Goal: Complete application form

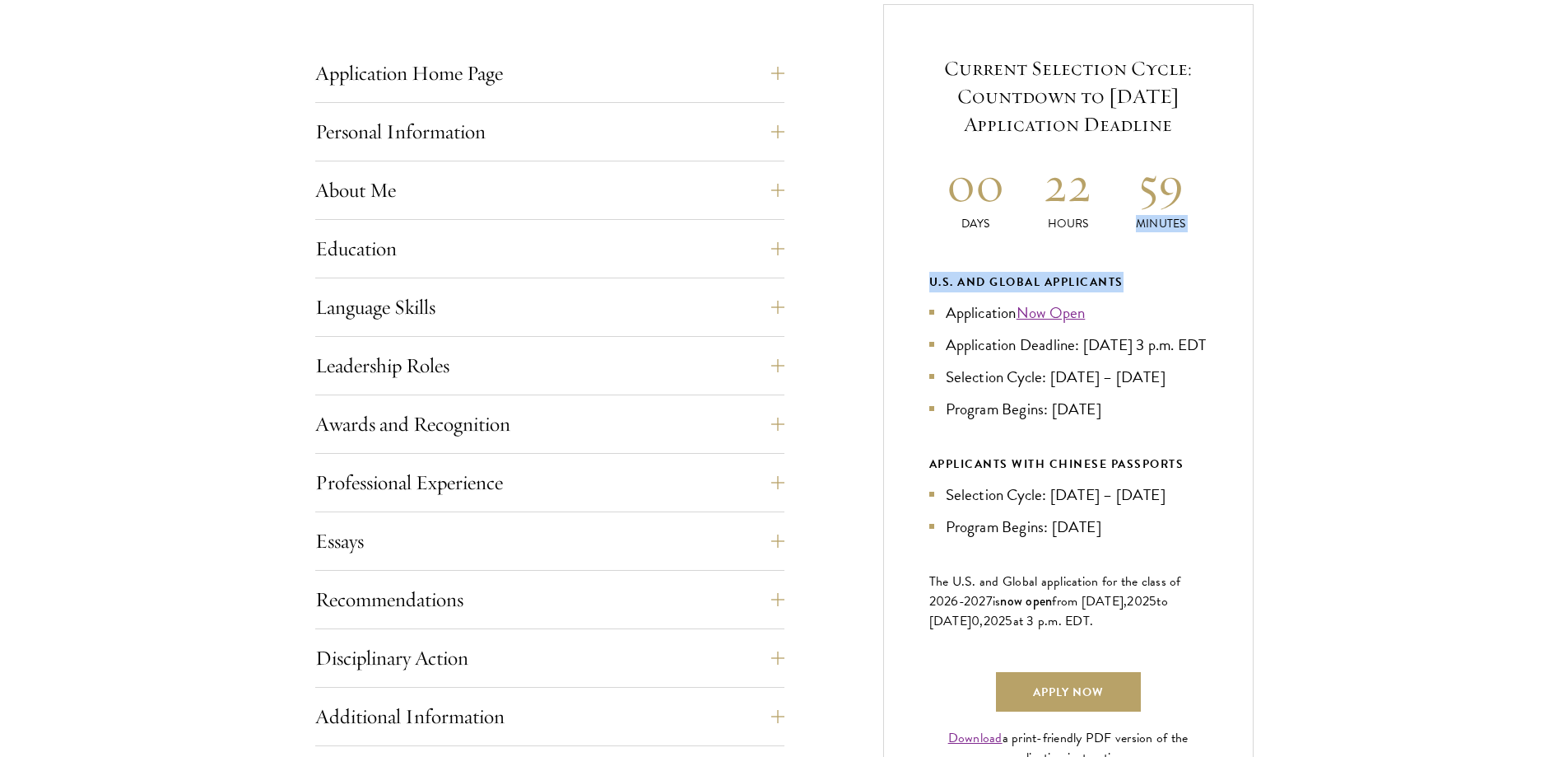
drag, startPoint x: 1565, startPoint y: 199, endPoint x: 1562, endPoint y: 279, distance: 80.1
click at [1562, 279] on div "Start the Process Take the first step toward joining a global community that wi…" at bounding box center [784, 398] width 1568 height 1162
click at [1421, 299] on div "Start the Process Take the first step toward joining a global community that wi…" at bounding box center [784, 398] width 1568 height 1162
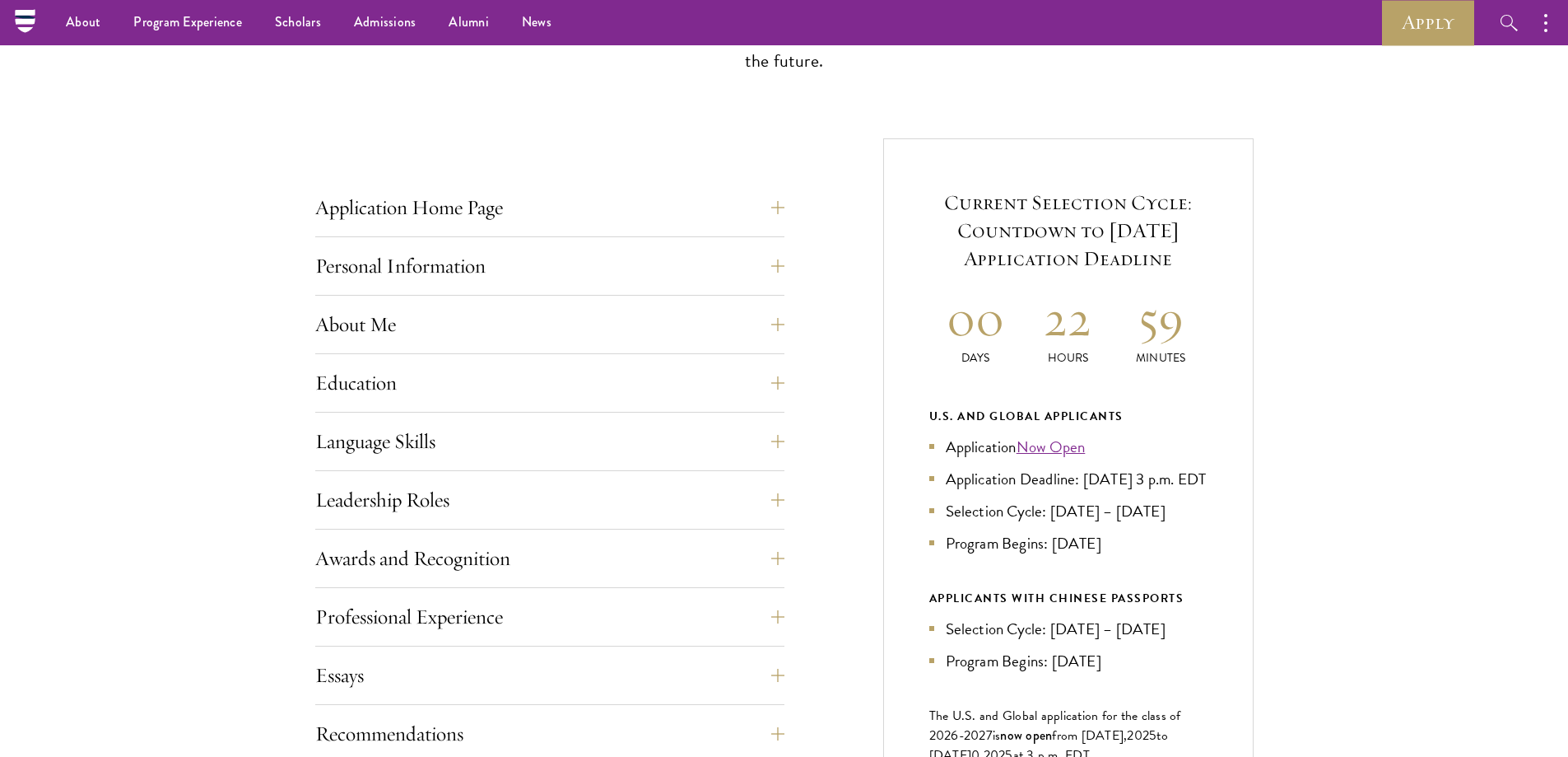
scroll to position [473, 0]
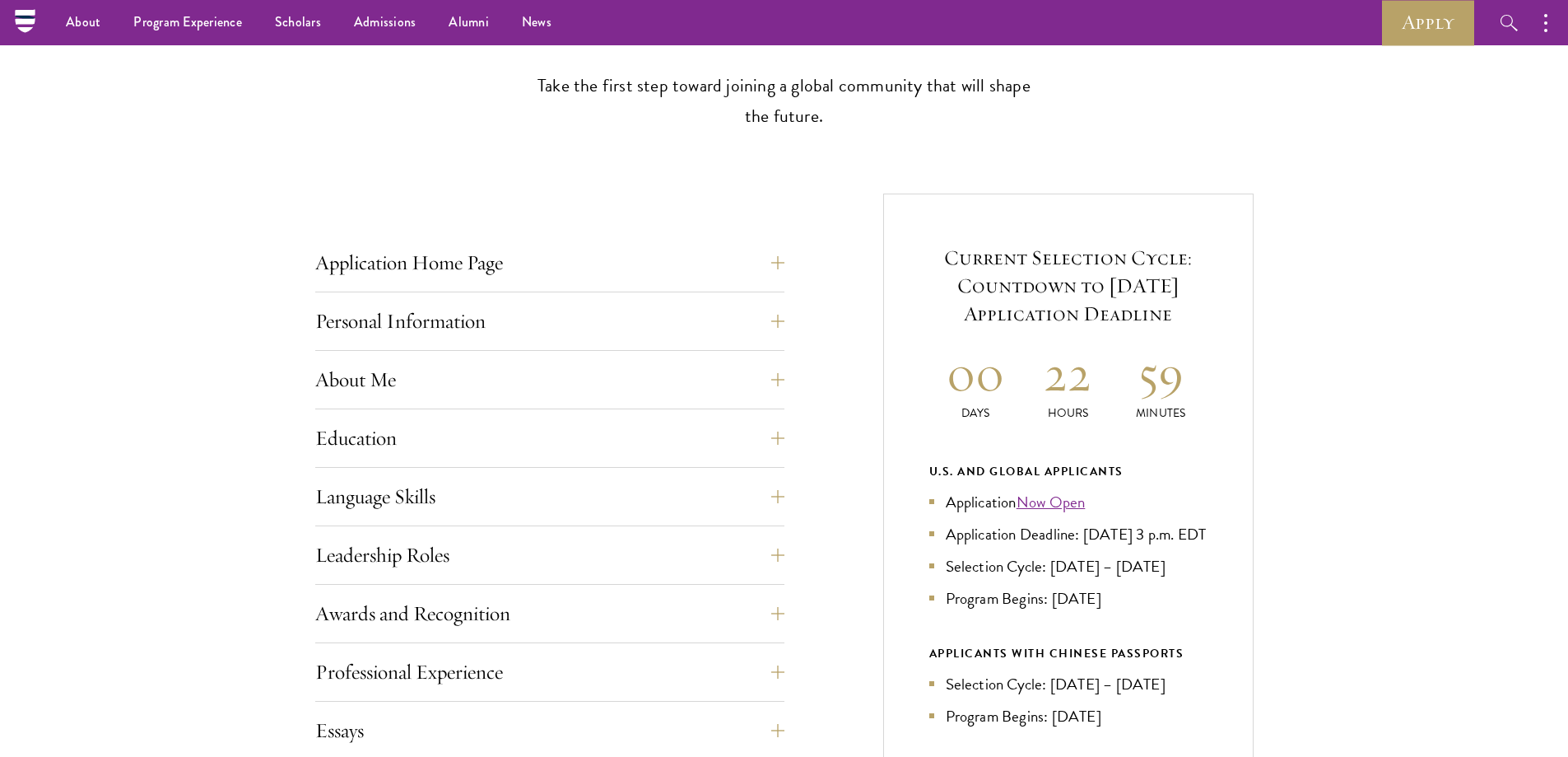
drag, startPoint x: 1580, startPoint y: 210, endPoint x: 1580, endPoint y: 175, distance: 35.0
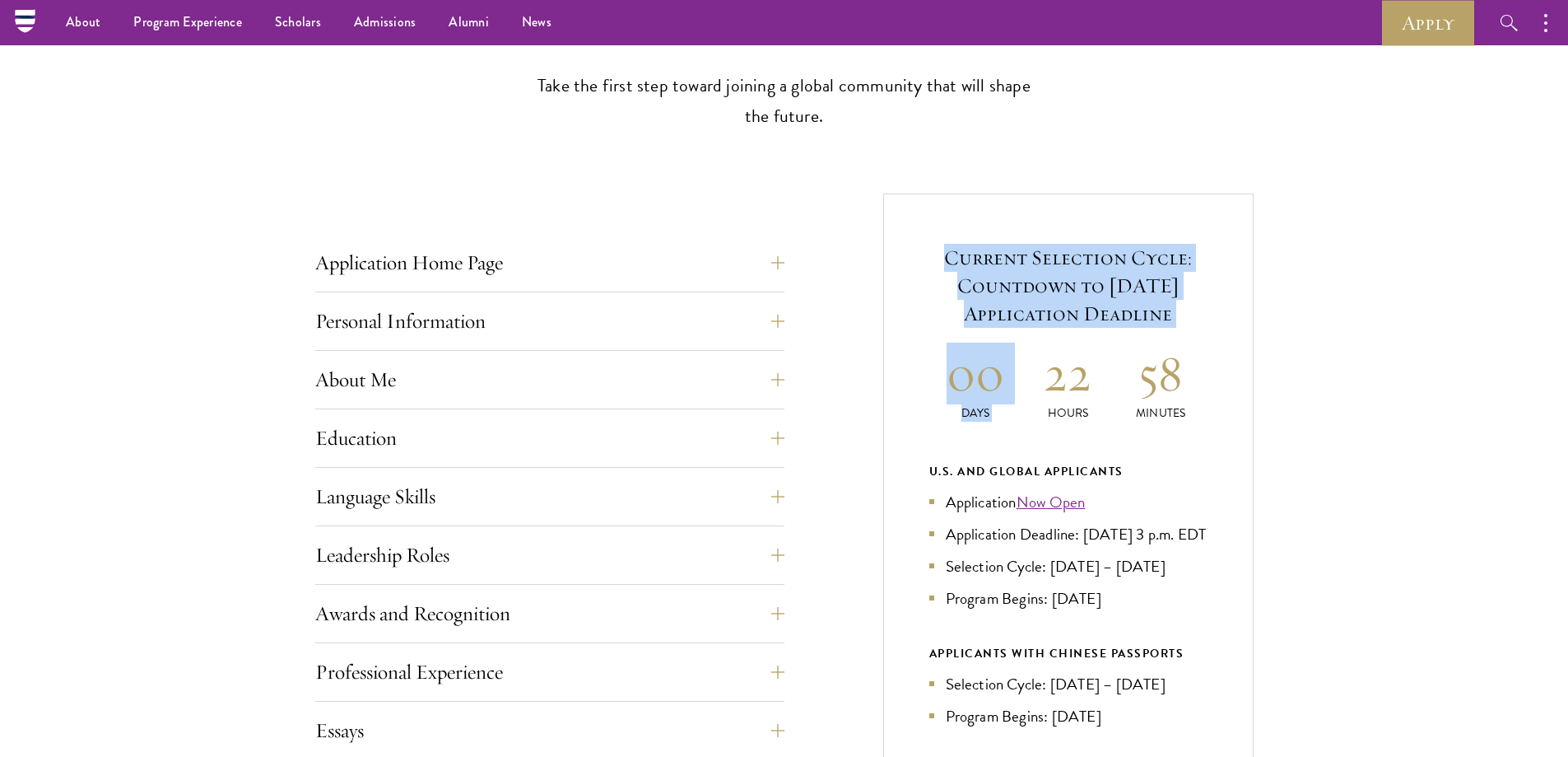
drag, startPoint x: 948, startPoint y: 253, endPoint x: 1038, endPoint y: 340, distance: 125.2
click at [1038, 340] on div "Current Selection Cycle: Countdown to September 10, 2025 Application Deadline 0…" at bounding box center [1068, 600] width 370 height 813
click at [1429, 283] on div "Start the Process Take the first step toward joining a global community that wi…" at bounding box center [784, 588] width 1568 height 1162
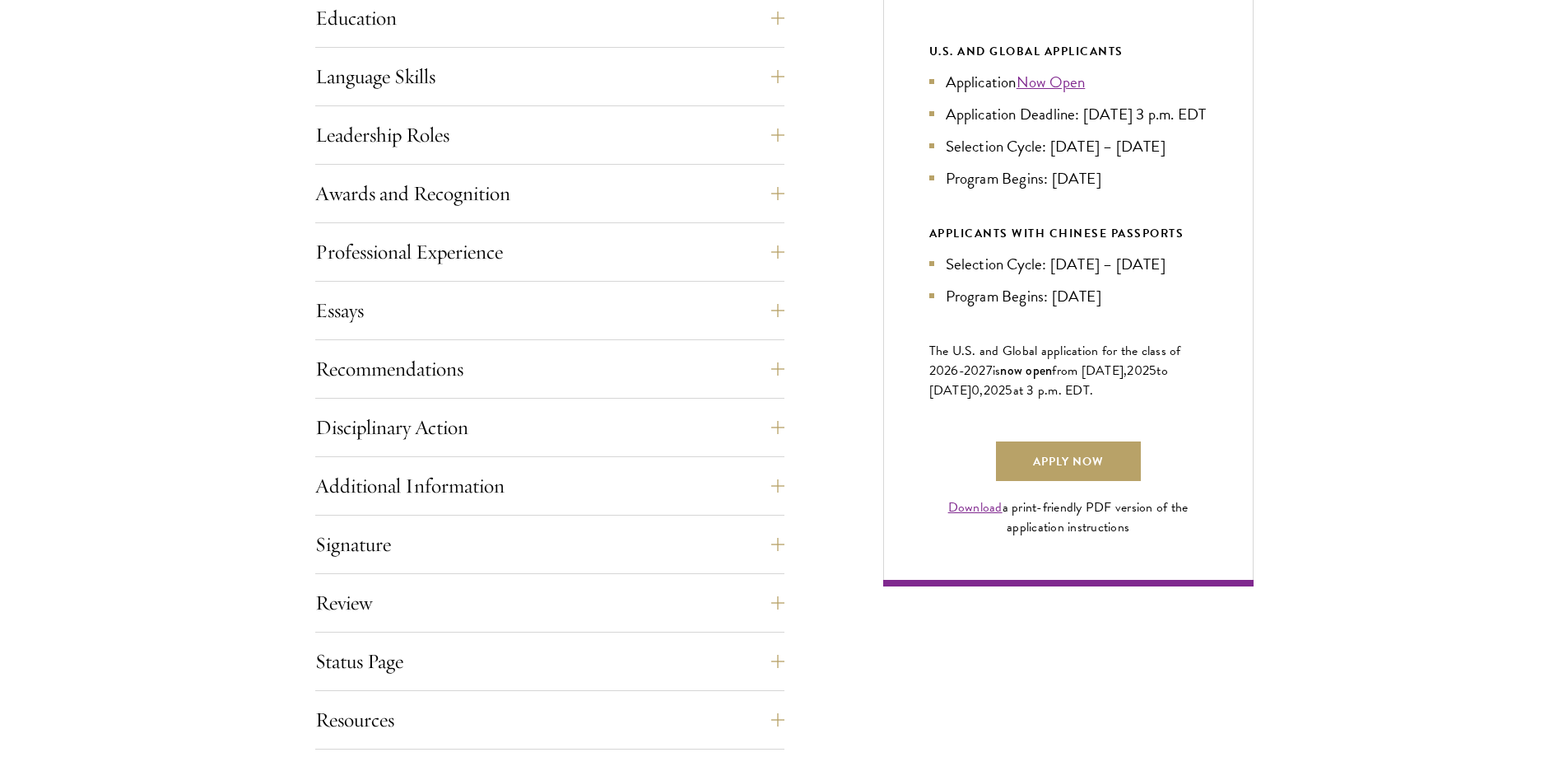
scroll to position [925, 0]
